Goal: Task Accomplishment & Management: Use online tool/utility

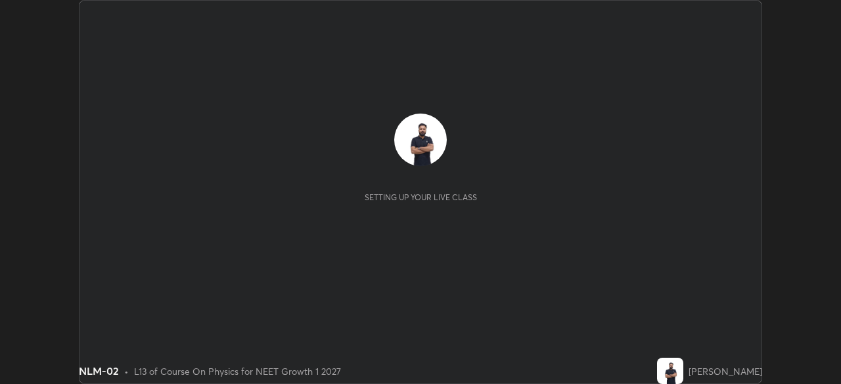
scroll to position [384, 840]
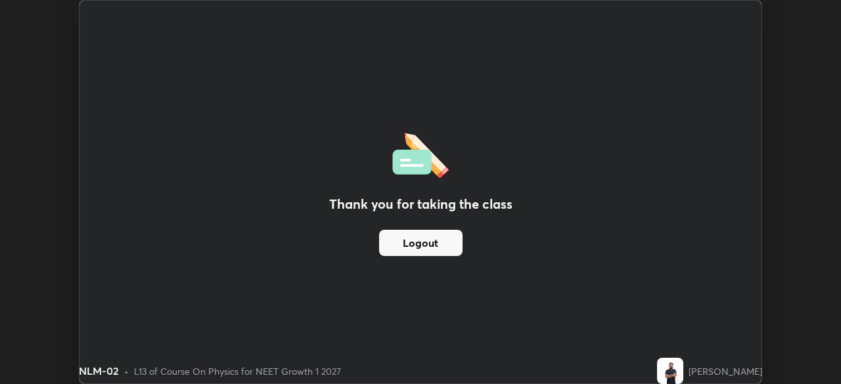
click at [454, 241] on button "Logout" at bounding box center [420, 243] width 83 height 26
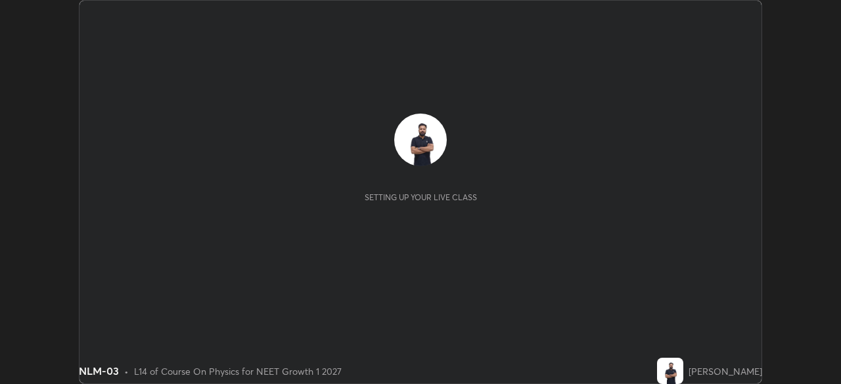
scroll to position [384, 840]
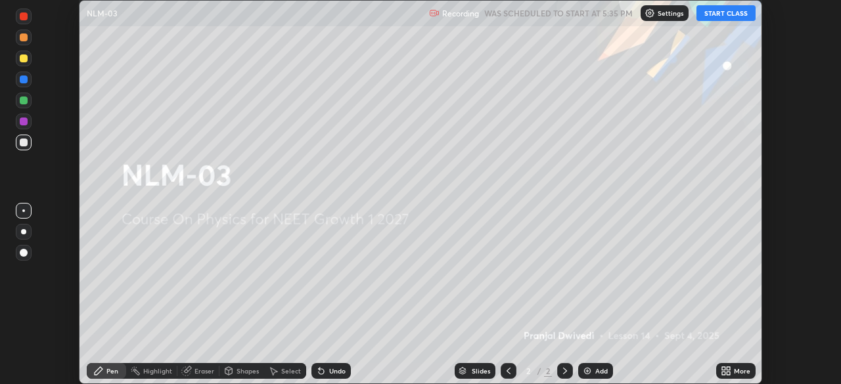
click at [737, 371] on div "More" at bounding box center [742, 371] width 16 height 7
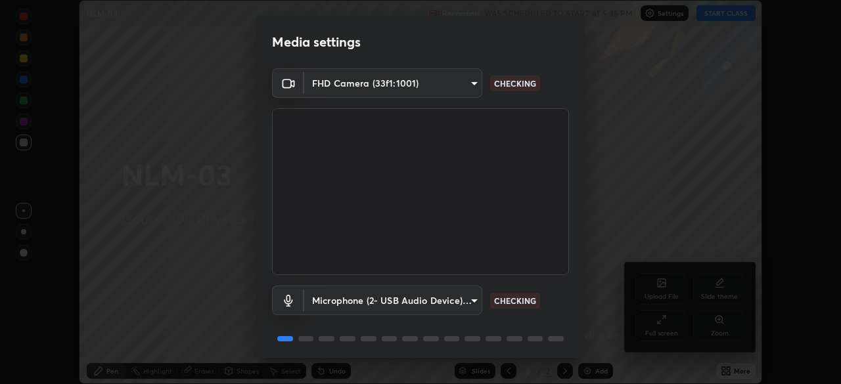
scroll to position [47, 0]
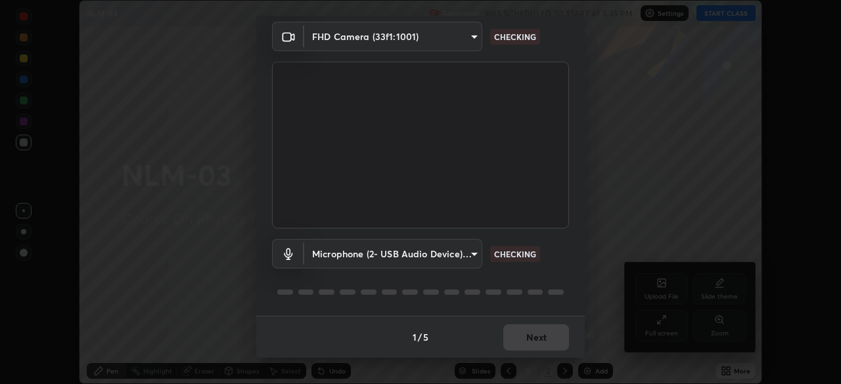
click at [536, 346] on div "1 / 5 Next" at bounding box center [420, 337] width 329 height 42
click at [530, 345] on div "1 / 5 Next" at bounding box center [420, 337] width 329 height 42
click at [531, 347] on div "1 / 5 Next" at bounding box center [420, 337] width 329 height 42
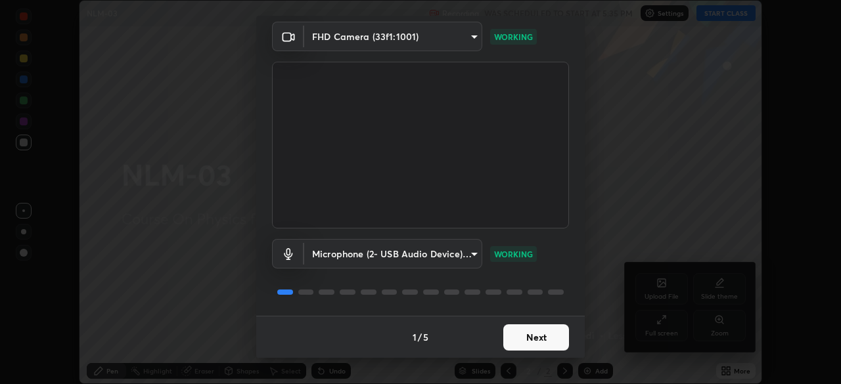
click at [524, 336] on button "Next" at bounding box center [536, 338] width 66 height 26
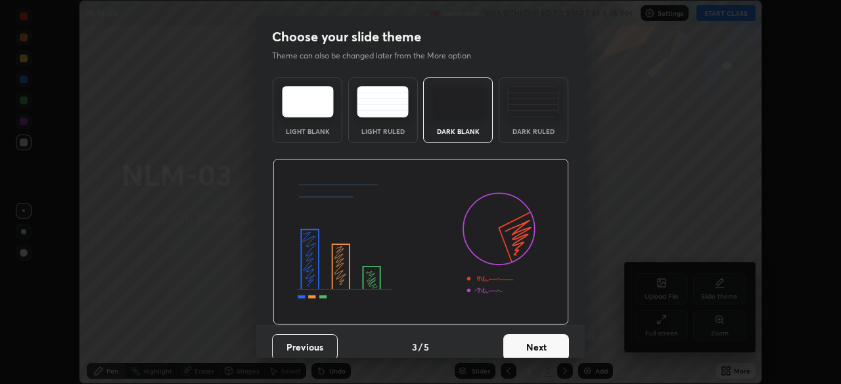
click at [532, 337] on button "Next" at bounding box center [536, 347] width 66 height 26
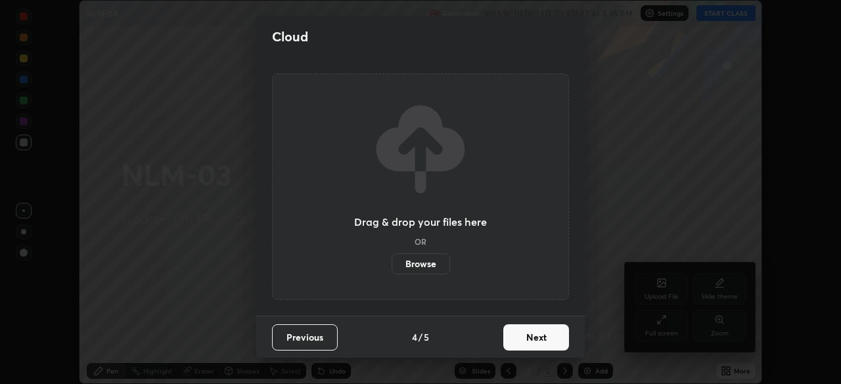
click at [530, 339] on button "Next" at bounding box center [536, 338] width 66 height 26
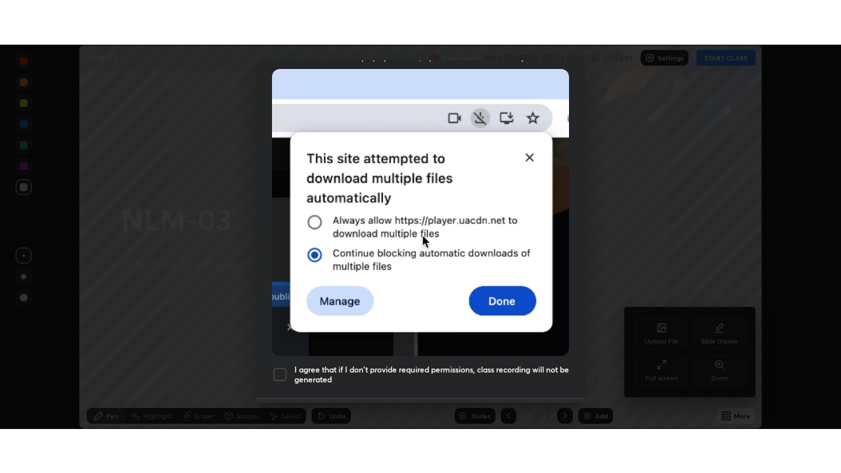
scroll to position [315, 0]
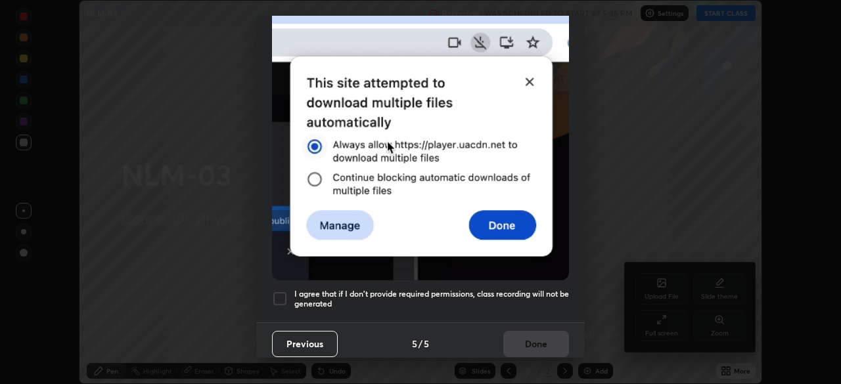
click at [283, 294] on div at bounding box center [280, 299] width 16 height 16
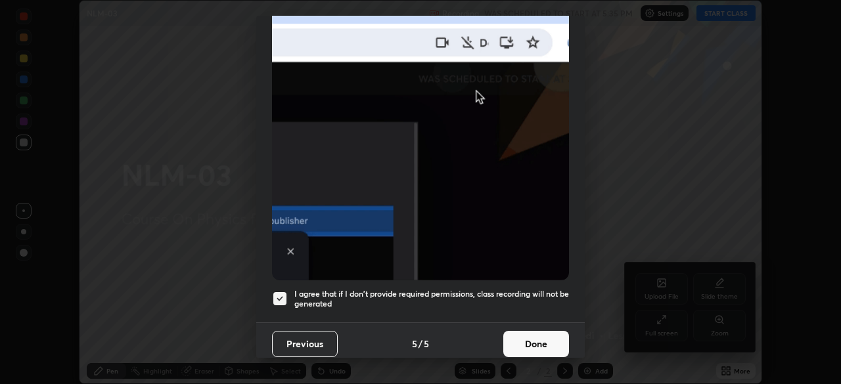
click at [531, 343] on button "Done" at bounding box center [536, 344] width 66 height 26
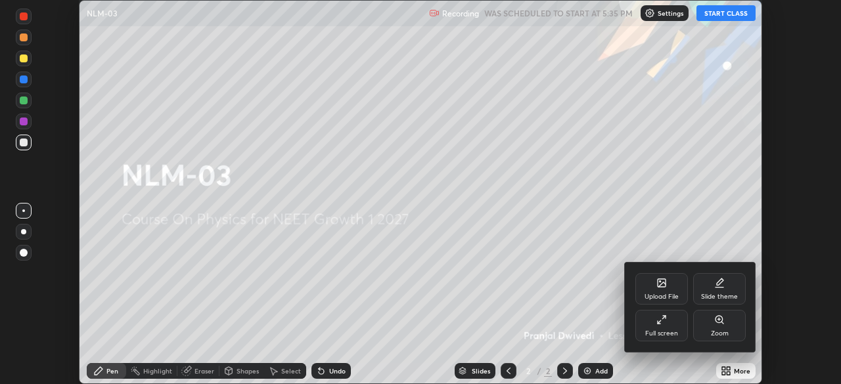
click at [728, 11] on div at bounding box center [420, 192] width 841 height 384
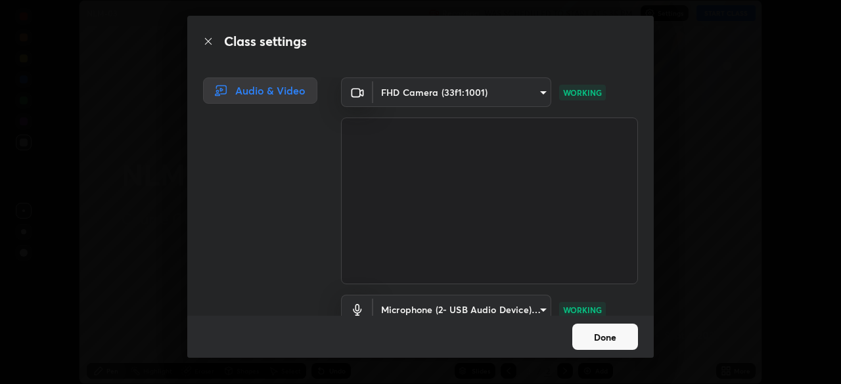
click at [603, 337] on button "Done" at bounding box center [605, 337] width 66 height 26
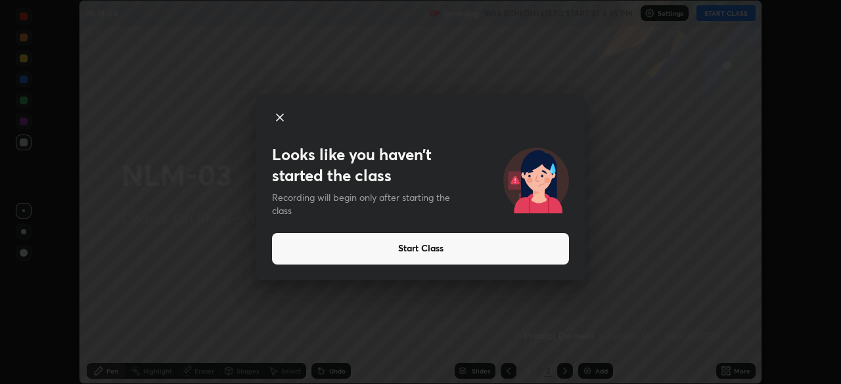
click at [532, 242] on button "Start Class" at bounding box center [420, 249] width 297 height 32
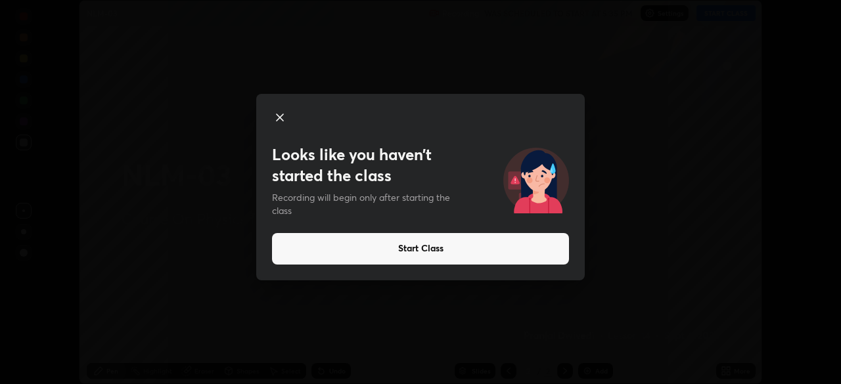
click at [524, 249] on button "Start Class" at bounding box center [420, 249] width 297 height 32
click at [523, 256] on button "Start Class" at bounding box center [420, 249] width 297 height 32
click at [524, 254] on button "Start Class" at bounding box center [420, 249] width 297 height 32
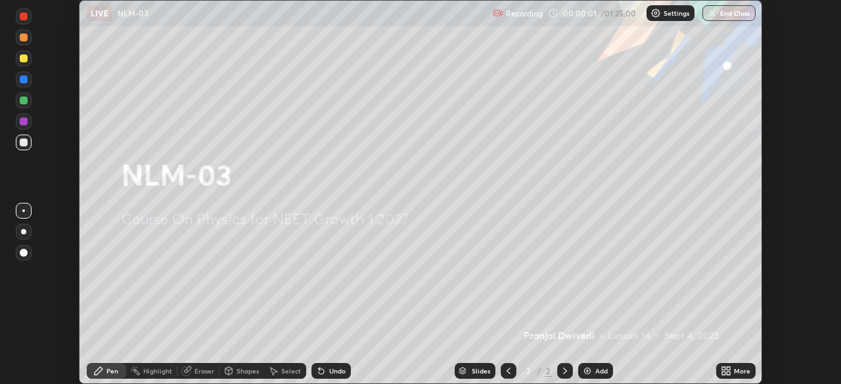
click at [736, 371] on div "More" at bounding box center [742, 371] width 16 height 7
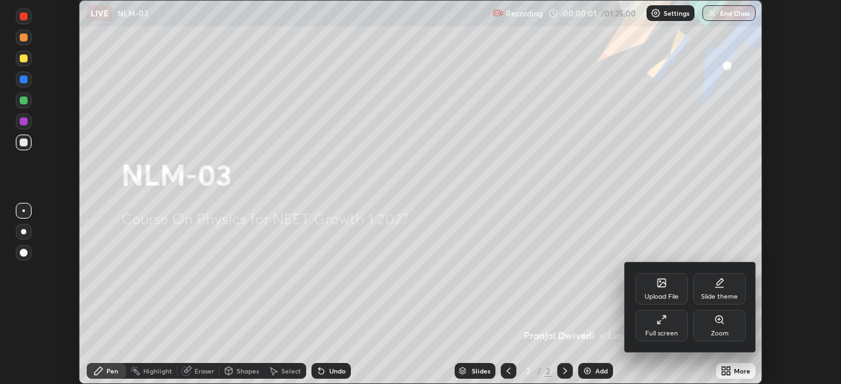
click at [664, 326] on div "Full screen" at bounding box center [661, 326] width 53 height 32
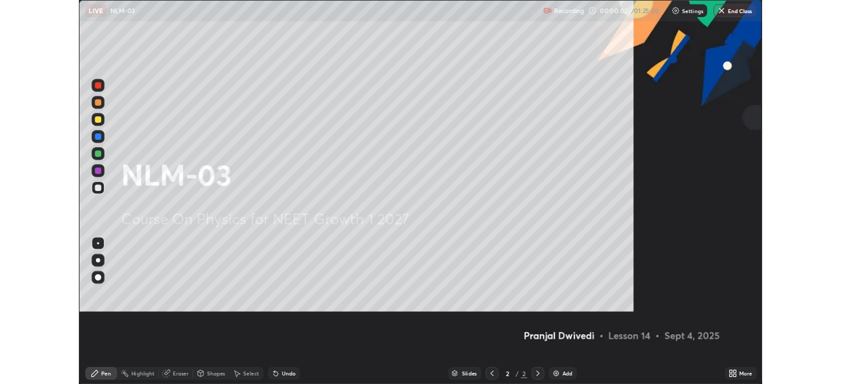
scroll to position [473, 841]
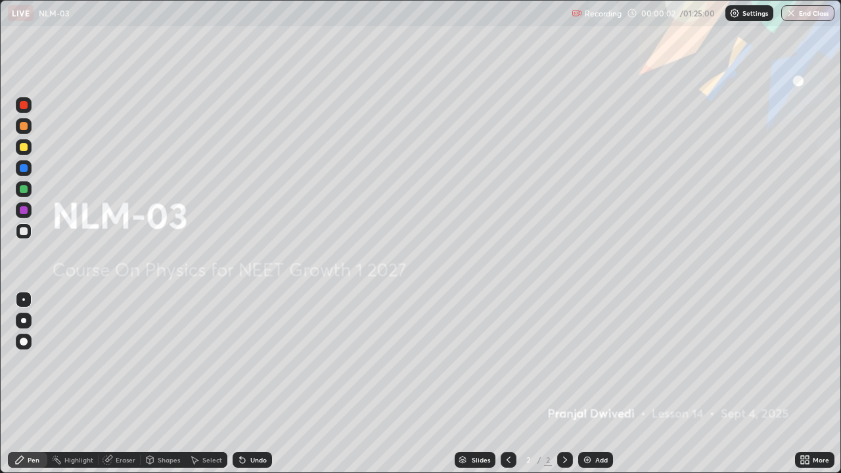
click at [595, 384] on div "Add" at bounding box center [601, 460] width 12 height 7
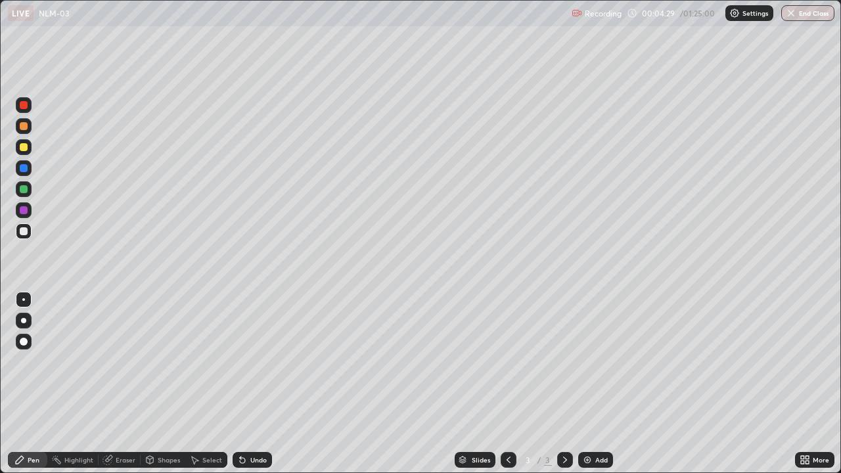
click at [24, 189] on div at bounding box center [24, 189] width 8 height 8
click at [598, 384] on div "Add" at bounding box center [601, 460] width 12 height 7
click at [254, 384] on div "Undo" at bounding box center [252, 460] width 39 height 16
click at [256, 384] on div "Undo" at bounding box center [258, 460] width 16 height 7
click at [29, 229] on div at bounding box center [24, 231] width 16 height 16
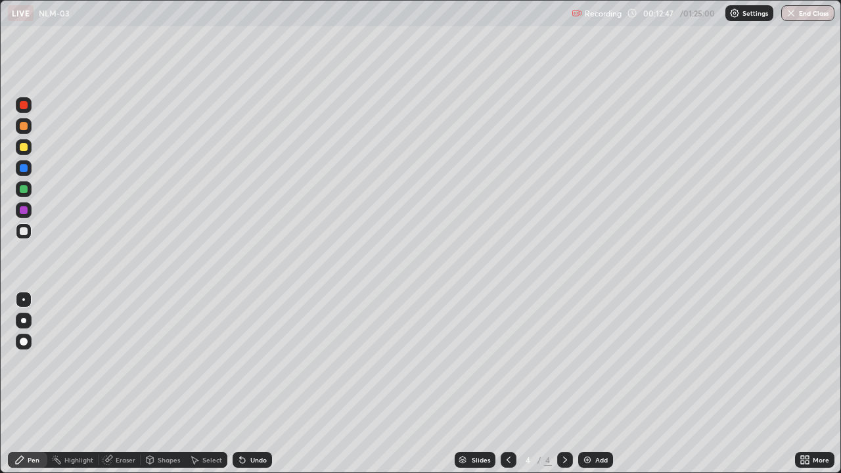
click at [259, 384] on div "Undo" at bounding box center [258, 460] width 16 height 7
click at [262, 384] on div "Undo" at bounding box center [258, 460] width 16 height 7
click at [259, 384] on div "Undo" at bounding box center [252, 460] width 39 height 16
click at [258, 384] on div "Undo" at bounding box center [258, 460] width 16 height 7
click at [253, 384] on div "Undo" at bounding box center [252, 460] width 39 height 16
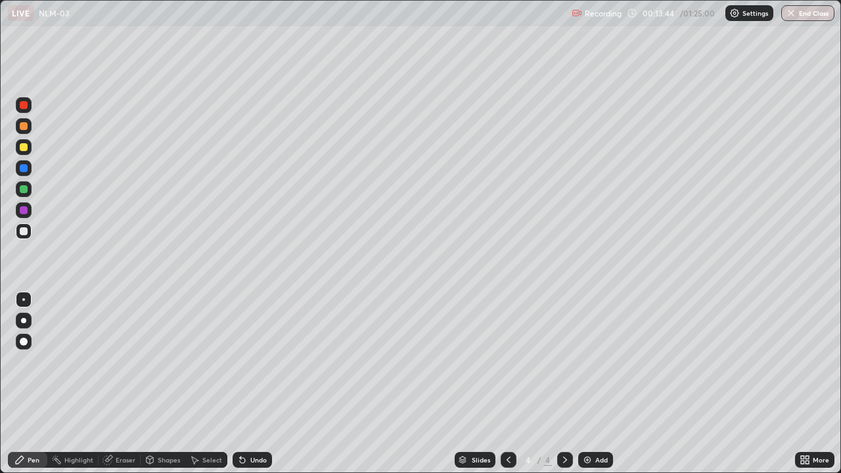
click at [255, 384] on div "Undo" at bounding box center [258, 460] width 16 height 7
click at [258, 384] on div "Undo" at bounding box center [258, 460] width 16 height 7
click at [585, 384] on img at bounding box center [587, 460] width 11 height 11
click at [256, 384] on div "Undo" at bounding box center [258, 460] width 16 height 7
click at [243, 384] on icon at bounding box center [242, 460] width 11 height 11
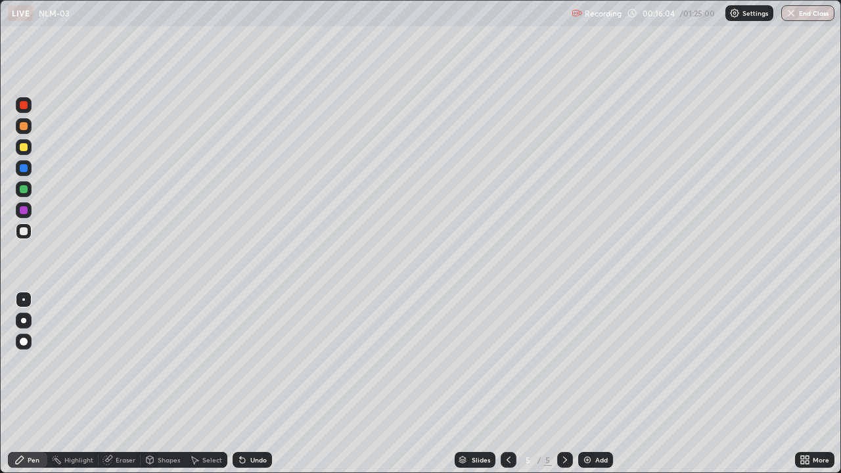
click at [250, 384] on div "Undo" at bounding box center [258, 460] width 16 height 7
click at [598, 384] on div "Add" at bounding box center [601, 460] width 12 height 7
click at [260, 384] on div "Undo" at bounding box center [252, 460] width 39 height 16
click at [253, 384] on div "Undo" at bounding box center [252, 460] width 39 height 16
click at [255, 384] on div "Undo" at bounding box center [252, 460] width 39 height 16
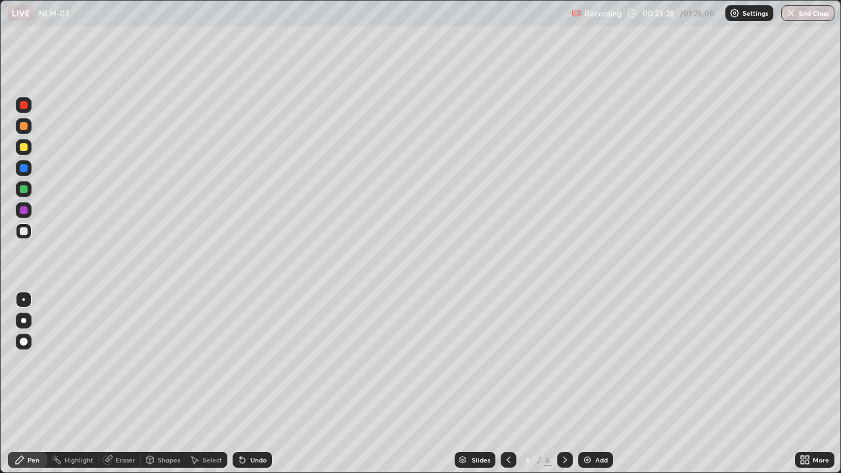
click at [27, 148] on div at bounding box center [24, 147] width 8 height 8
click at [0, 144] on div "Setting up your live class" at bounding box center [420, 236] width 841 height 473
click at [0, 161] on div "Setting up your live class" at bounding box center [420, 236] width 841 height 473
click at [591, 384] on img at bounding box center [587, 460] width 11 height 11
click at [24, 131] on div at bounding box center [24, 126] width 16 height 16
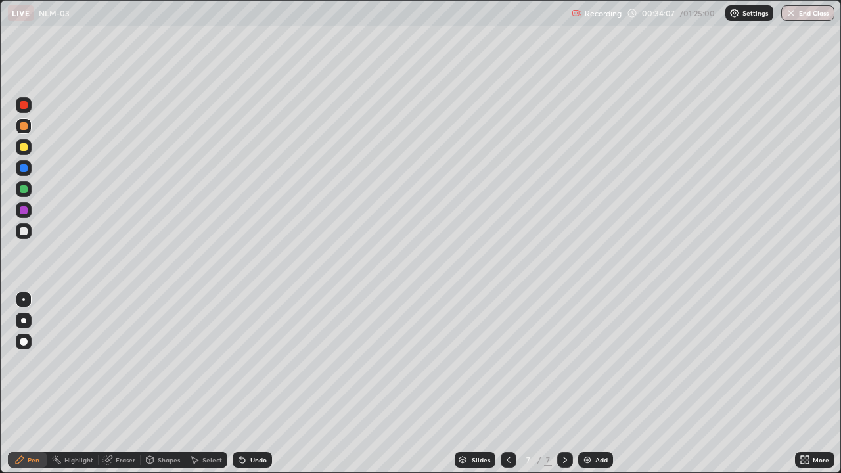
click at [253, 384] on div "Undo" at bounding box center [252, 460] width 39 height 16
click at [254, 384] on div "Undo" at bounding box center [258, 460] width 16 height 7
click at [589, 384] on img at bounding box center [587, 460] width 11 height 11
click at [507, 384] on icon at bounding box center [509, 460] width 4 height 7
click at [564, 384] on icon at bounding box center [565, 460] width 11 height 11
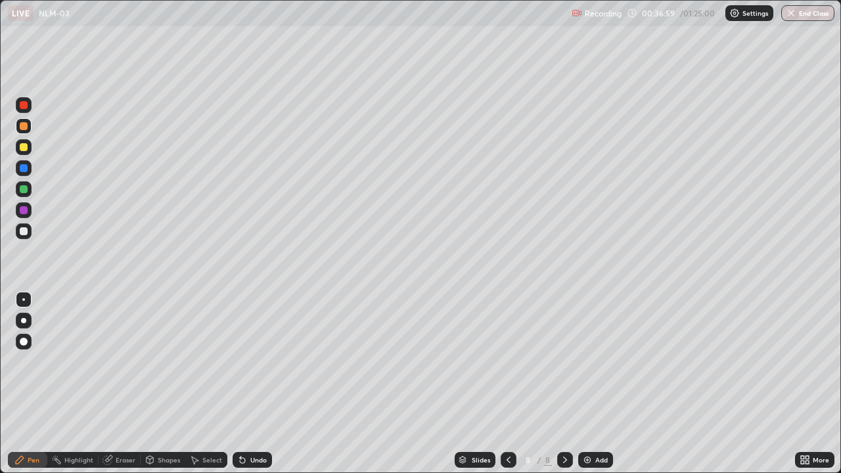
click at [505, 384] on div at bounding box center [509, 460] width 16 height 16
click at [564, 384] on icon at bounding box center [565, 460] width 11 height 11
click at [596, 384] on div "Add" at bounding box center [601, 460] width 12 height 7
click at [813, 18] on button "End Class" at bounding box center [807, 13] width 53 height 16
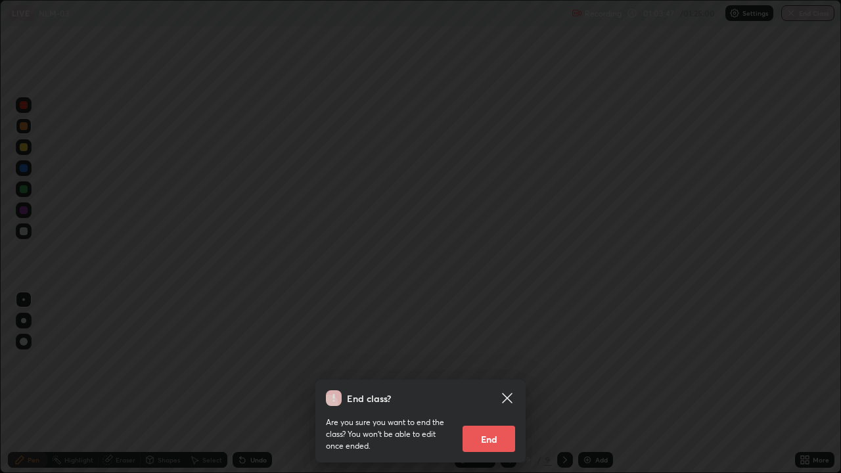
click at [497, 384] on button "End" at bounding box center [489, 439] width 53 height 26
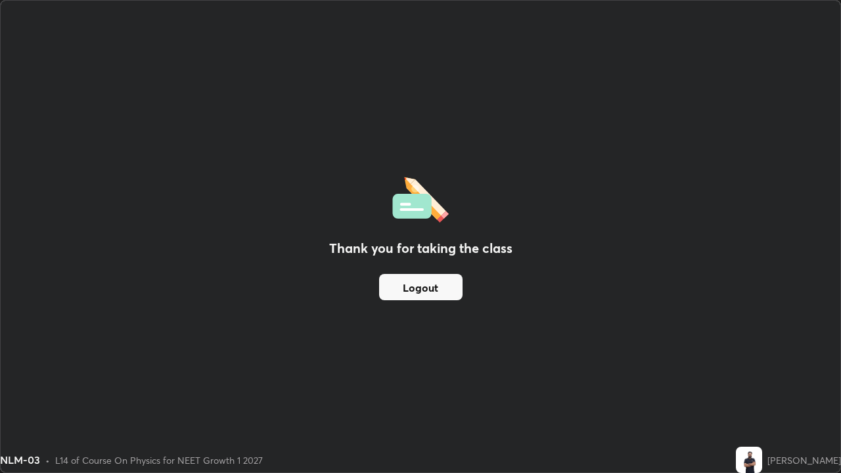
click at [416, 288] on button "Logout" at bounding box center [420, 287] width 83 height 26
click at [440, 285] on button "Logout" at bounding box center [420, 287] width 83 height 26
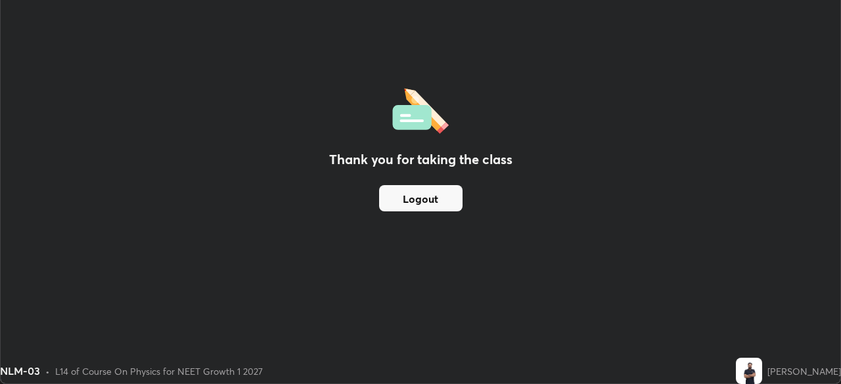
scroll to position [65323, 64867]
